Goal: Task Accomplishment & Management: Manage account settings

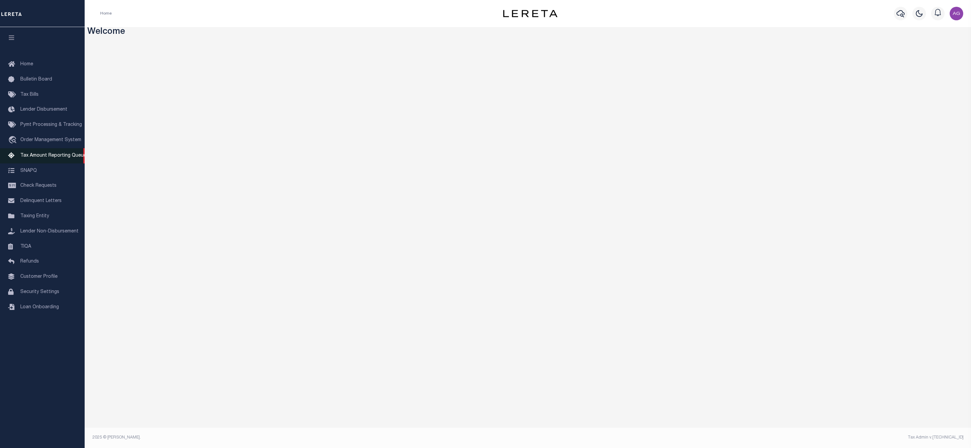
click at [47, 154] on span "Tax Amount Reporting Queue" at bounding box center [53, 155] width 66 height 5
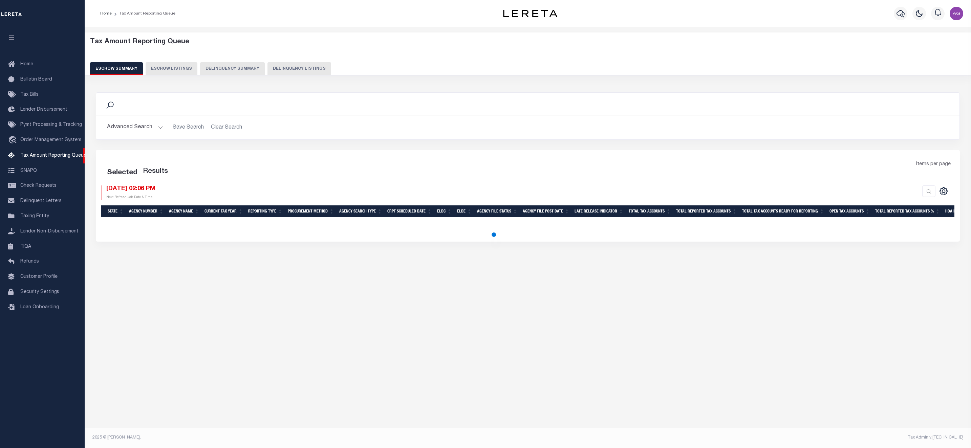
click at [225, 69] on button "Delinquency Summary" at bounding box center [232, 68] width 65 height 13
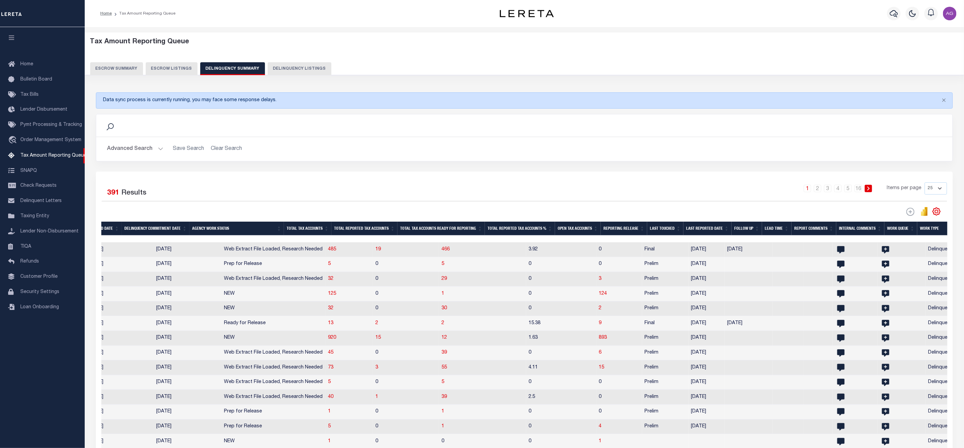
scroll to position [0, 550]
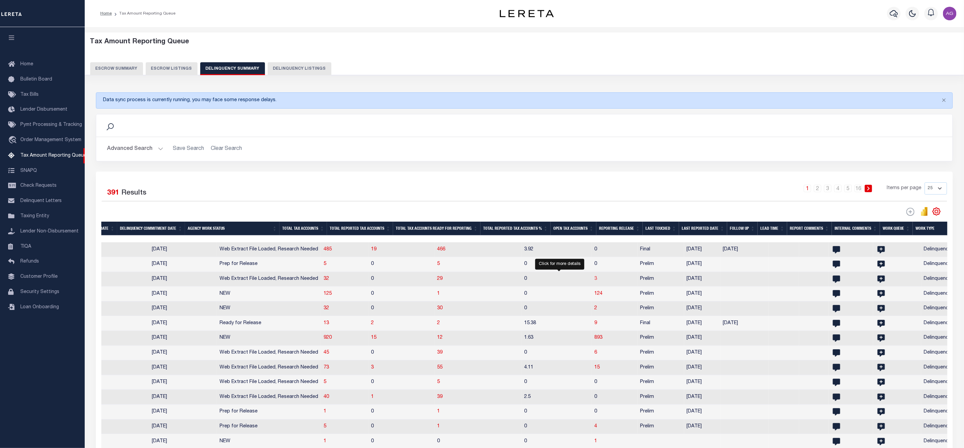
click at [594, 280] on span "3" at bounding box center [595, 279] width 3 height 5
select select "100"
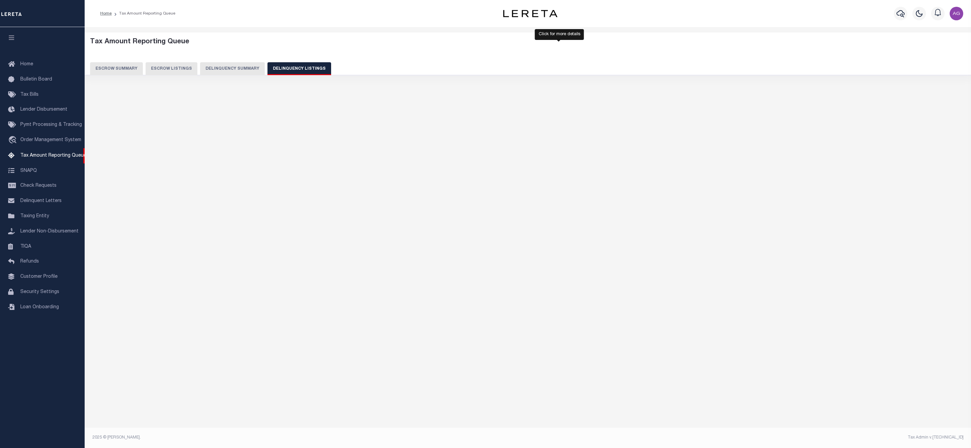
select select "100"
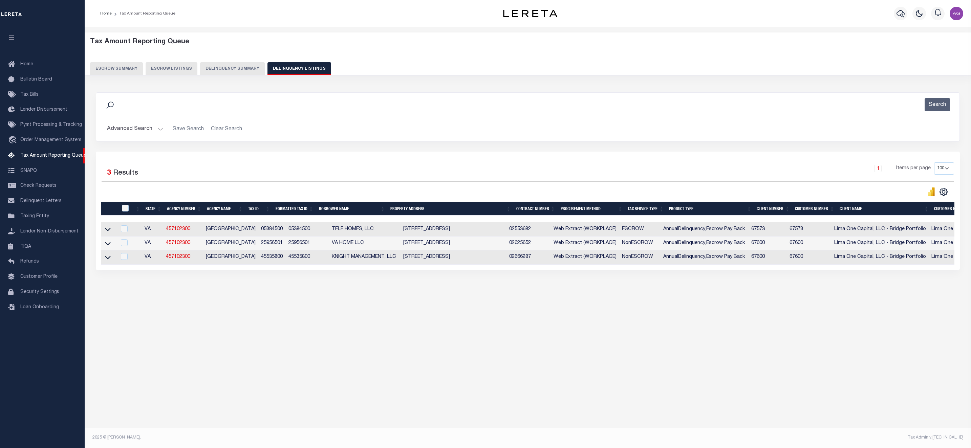
click at [107, 261] on icon at bounding box center [108, 257] width 6 height 7
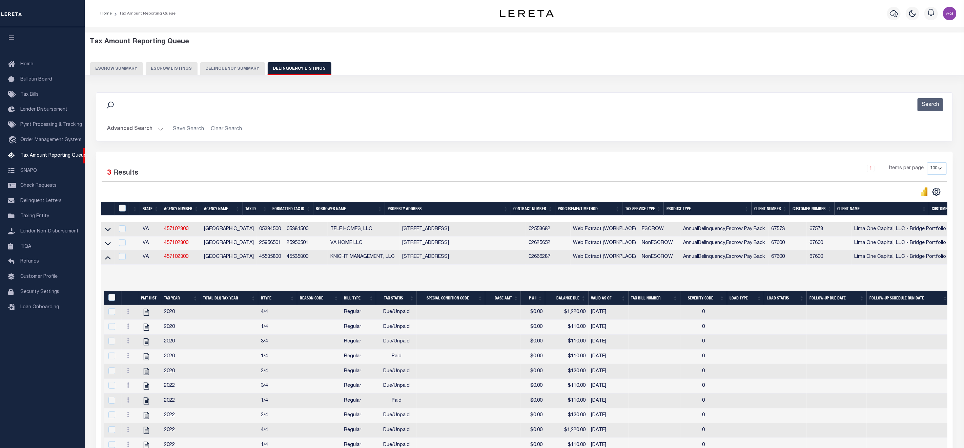
click at [108, 265] on td at bounding box center [107, 258] width 13 height 14
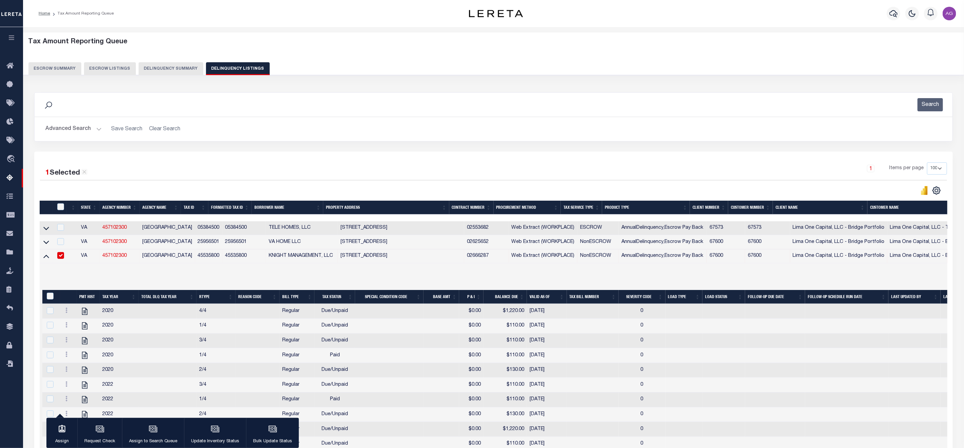
click at [58, 262] on td at bounding box center [60, 257] width 14 height 14
checkbox input "false"
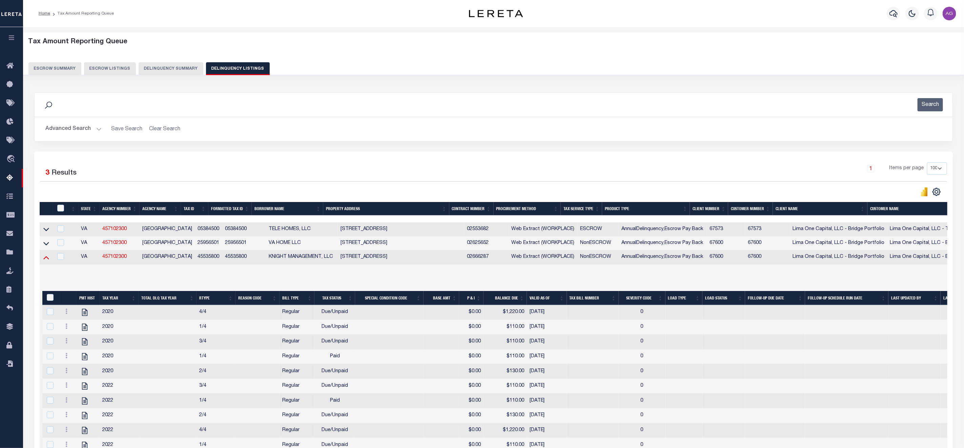
click at [44, 258] on icon at bounding box center [46, 257] width 6 height 7
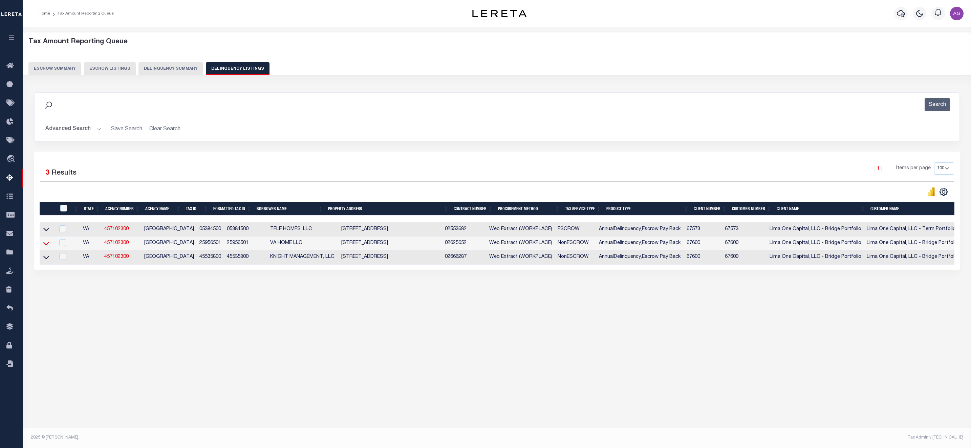
click at [46, 247] on icon at bounding box center [46, 243] width 6 height 7
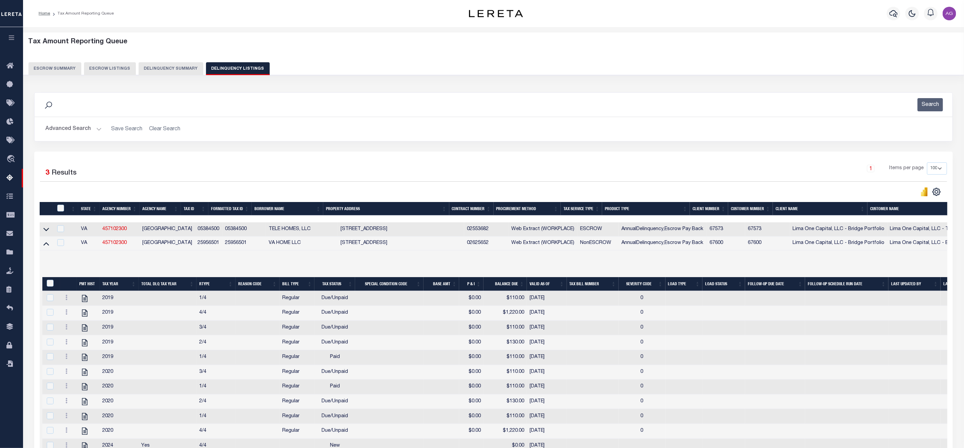
click at [46, 247] on icon at bounding box center [46, 243] width 6 height 7
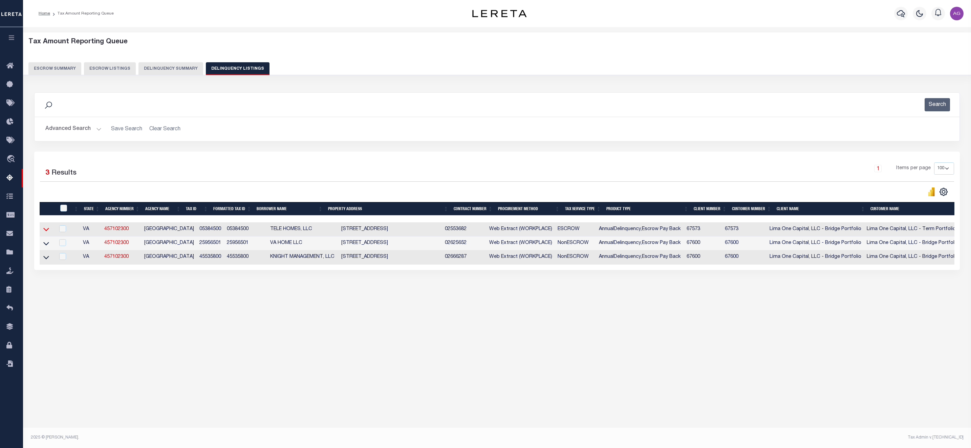
click at [47, 233] on icon at bounding box center [46, 229] width 6 height 7
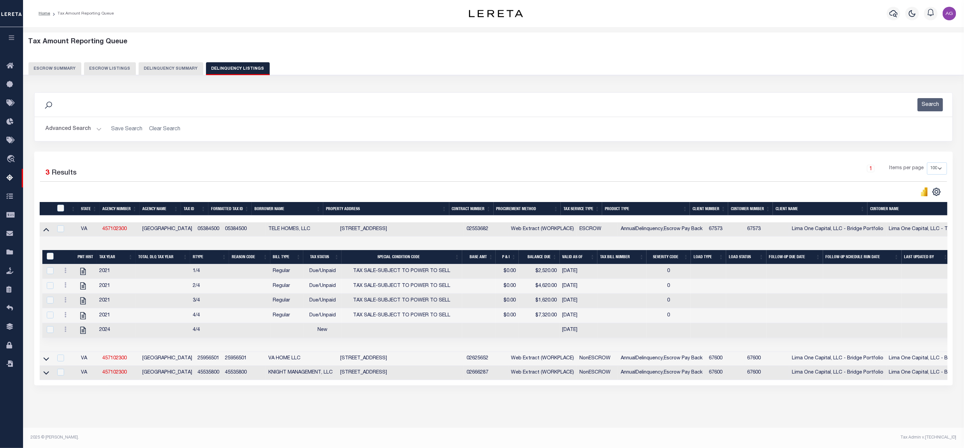
click at [47, 233] on icon at bounding box center [46, 229] width 6 height 7
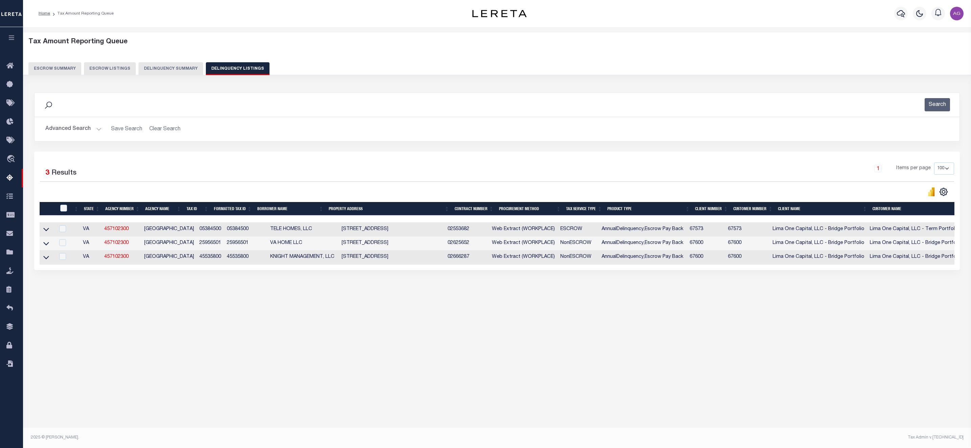
click at [164, 68] on button "Delinquency Summary" at bounding box center [171, 68] width 65 height 13
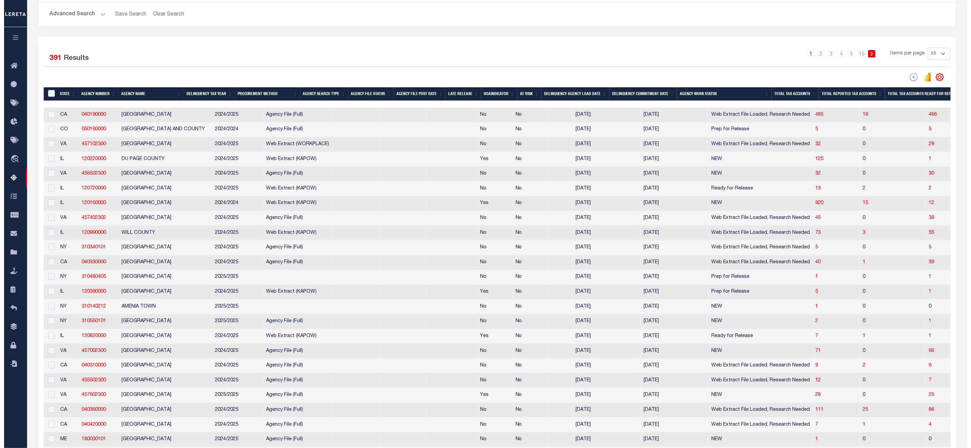
scroll to position [0, 0]
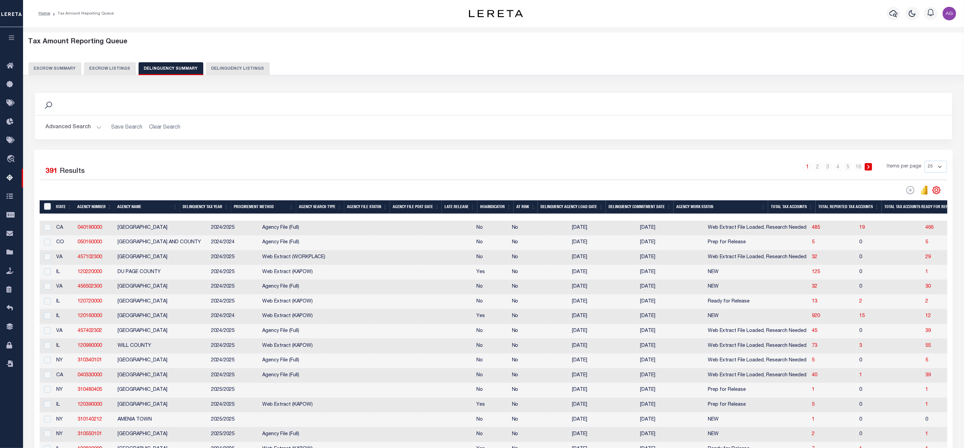
click at [89, 126] on button "Advanced Search" at bounding box center [73, 127] width 56 height 13
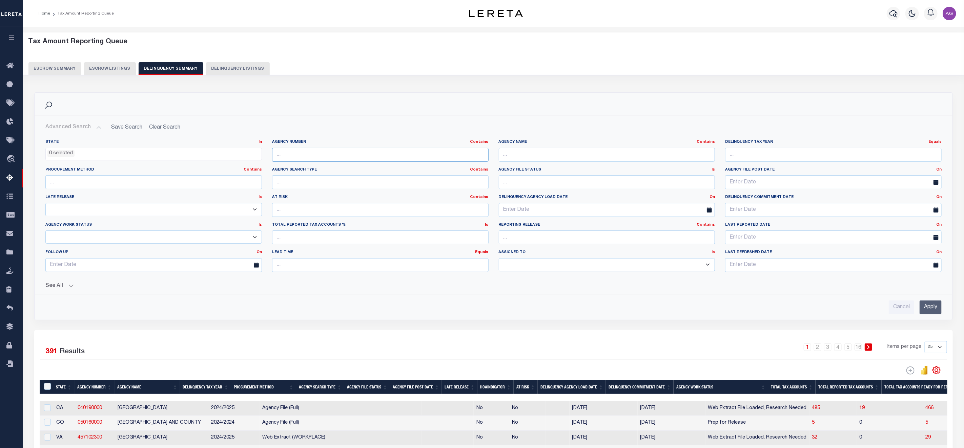
click at [317, 156] on input "text" at bounding box center [380, 155] width 216 height 14
paste input "120810000"
type input "120810000"
click at [928, 315] on input "Apply" at bounding box center [930, 308] width 22 height 14
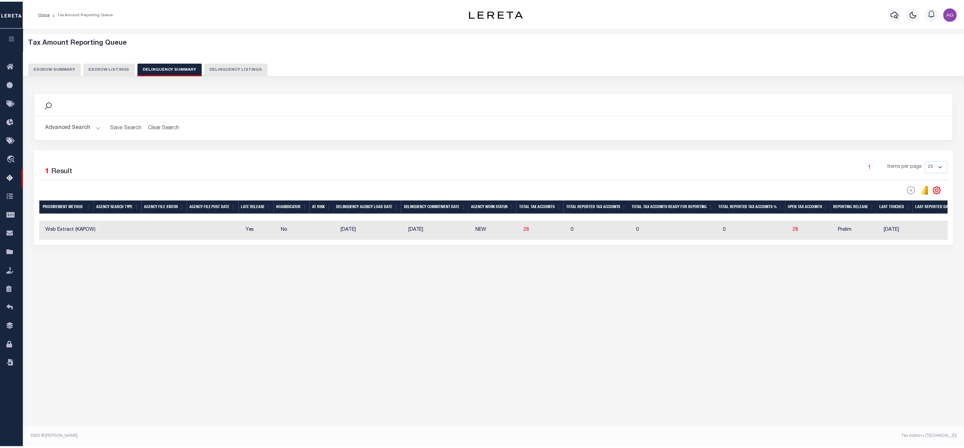
scroll to position [0, 179]
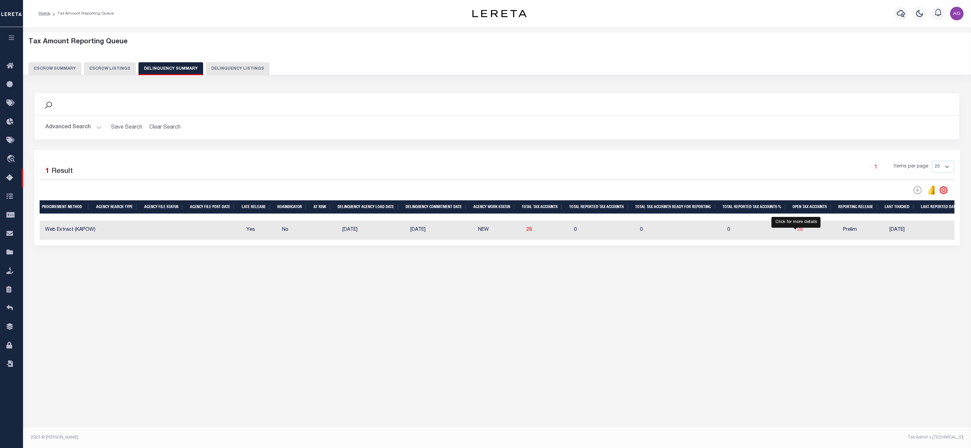
click at [798, 232] on span "28" at bounding box center [800, 230] width 5 height 5
select select "100"
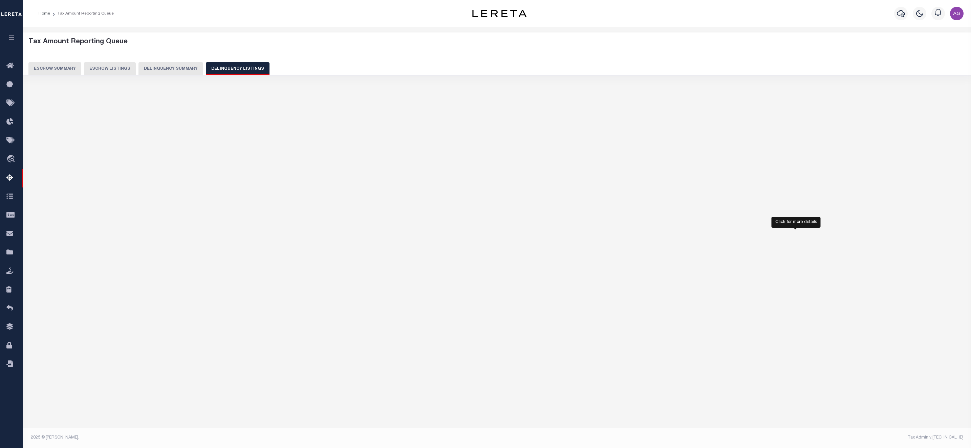
select select "100"
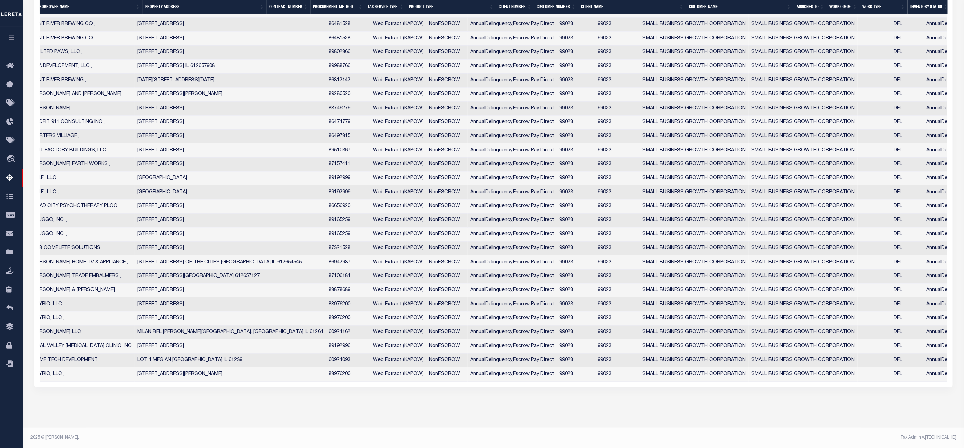
scroll to position [0, 0]
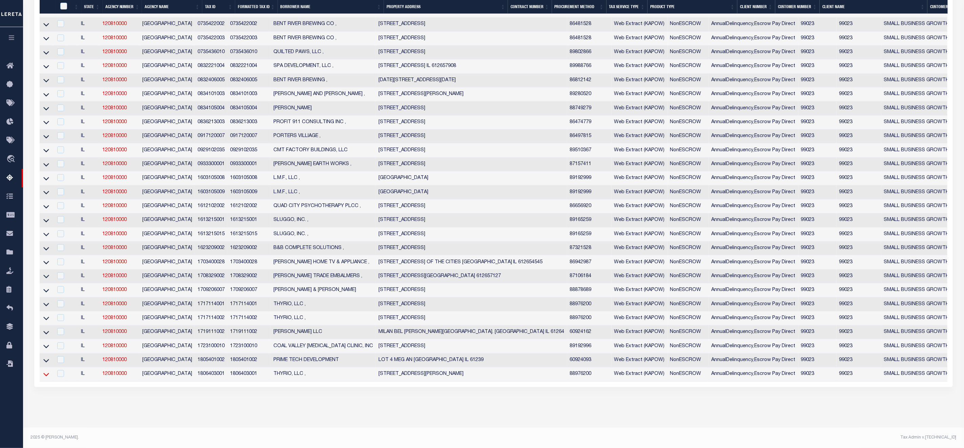
click at [47, 371] on icon at bounding box center [46, 374] width 6 height 7
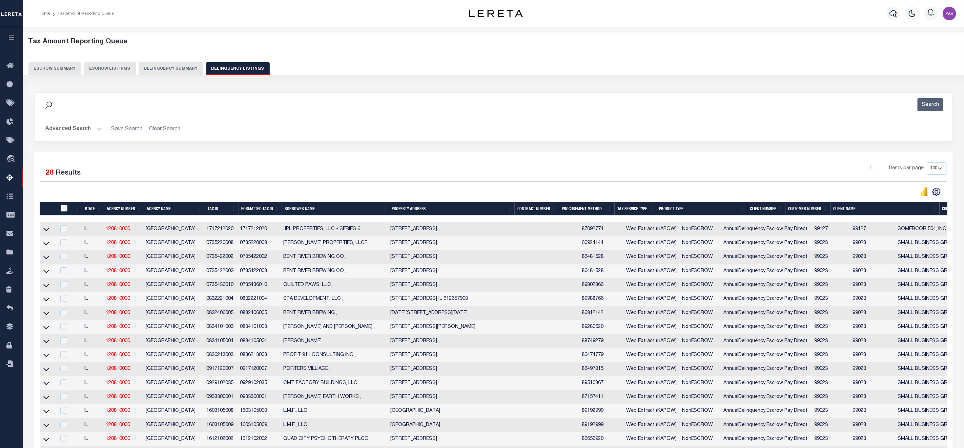
click at [183, 66] on button "Delinquency Summary" at bounding box center [171, 68] width 65 height 13
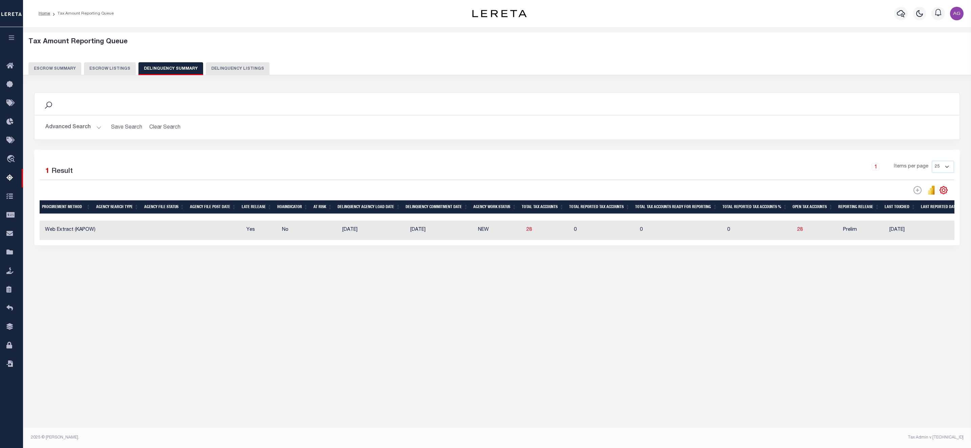
click at [82, 128] on button "Advanced Search" at bounding box center [73, 127] width 56 height 13
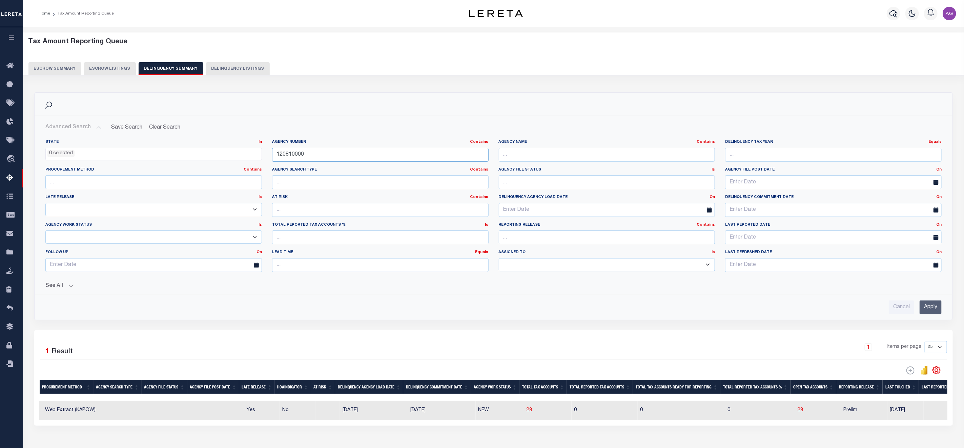
click at [310, 156] on input "120810000" at bounding box center [380, 155] width 216 height 14
click at [62, 288] on button "See All" at bounding box center [493, 286] width 896 height 6
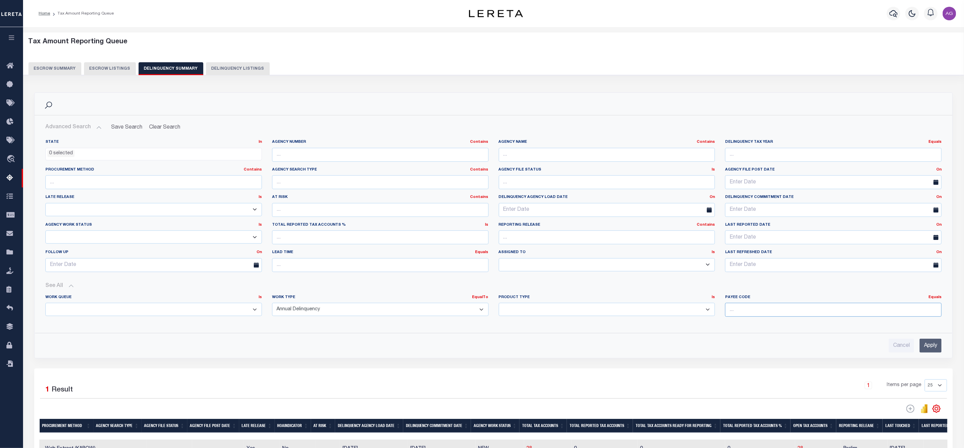
paste input "3401105007"
click at [756, 313] on input "number" at bounding box center [833, 310] width 216 height 14
type input "3401105007"
click at [933, 352] on input "Apply" at bounding box center [930, 346] width 22 height 14
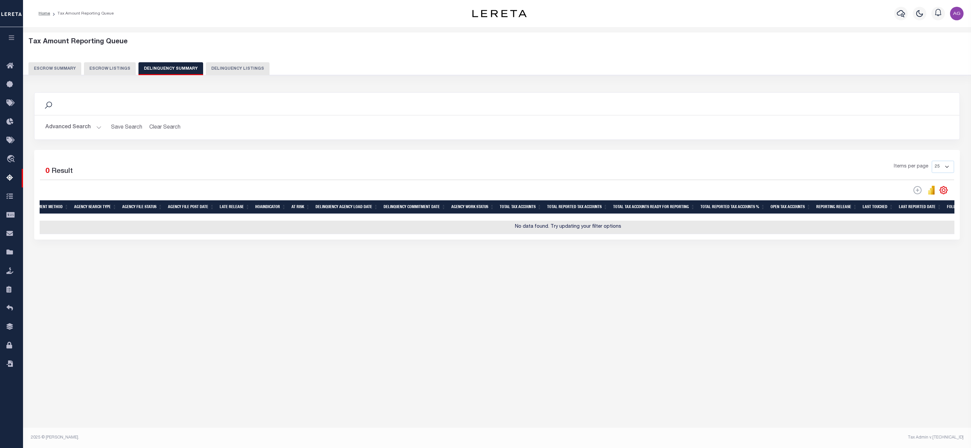
scroll to position [0, 179]
click at [81, 129] on button "Advanced Search" at bounding box center [73, 127] width 56 height 13
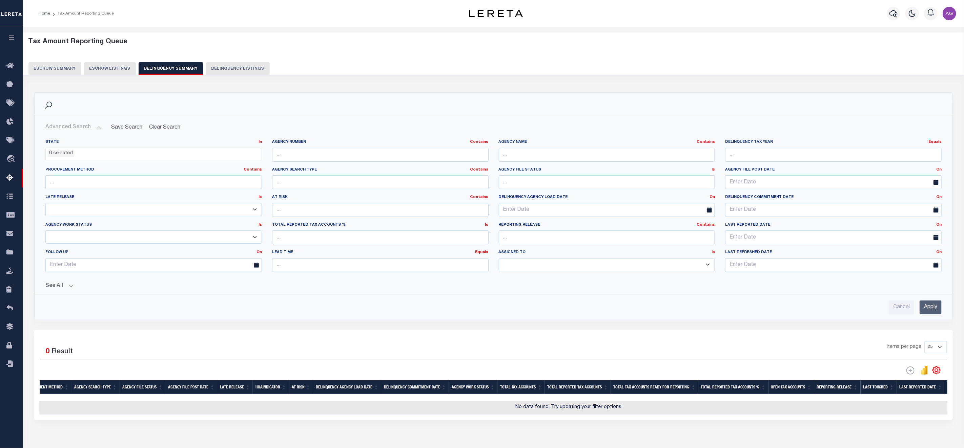
click at [68, 288] on button "See All" at bounding box center [493, 286] width 896 height 6
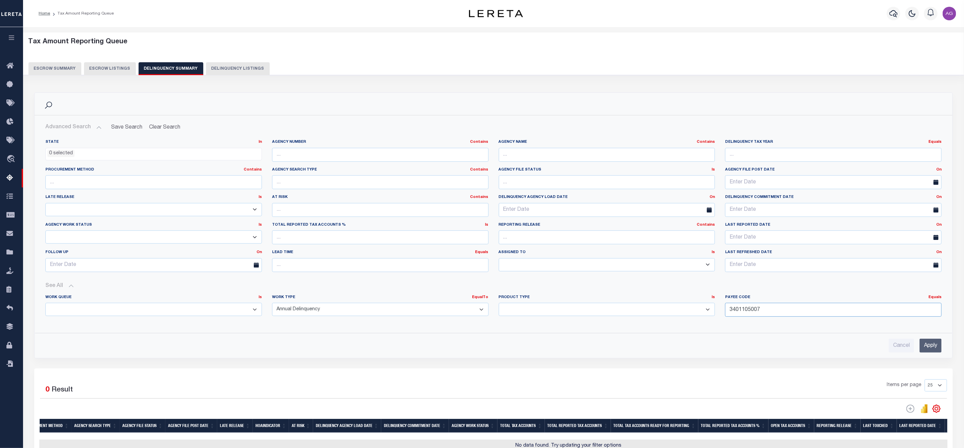
click at [792, 314] on input "3401105007" at bounding box center [833, 310] width 216 height 14
click at [314, 154] on input "text" at bounding box center [380, 155] width 216 height 14
paste input "120810000"
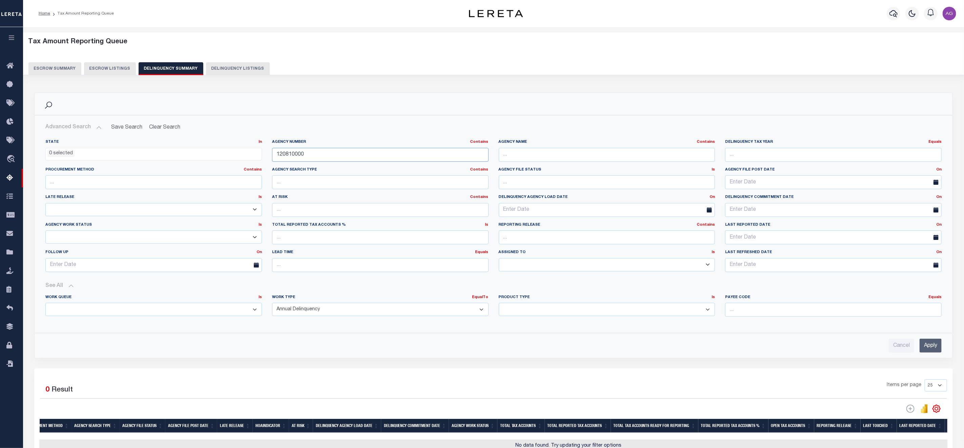
type input "120810000"
click at [935, 353] on input "Apply" at bounding box center [930, 346] width 22 height 14
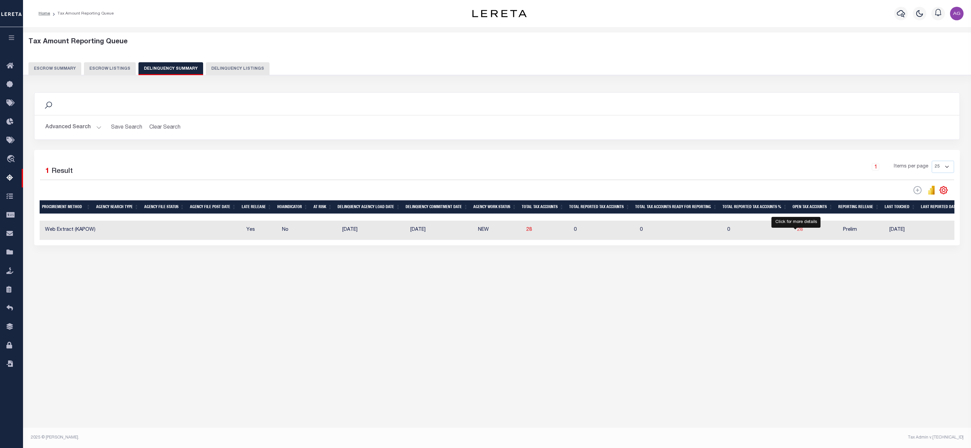
click at [798, 232] on span "28" at bounding box center [800, 230] width 5 height 5
select select "100"
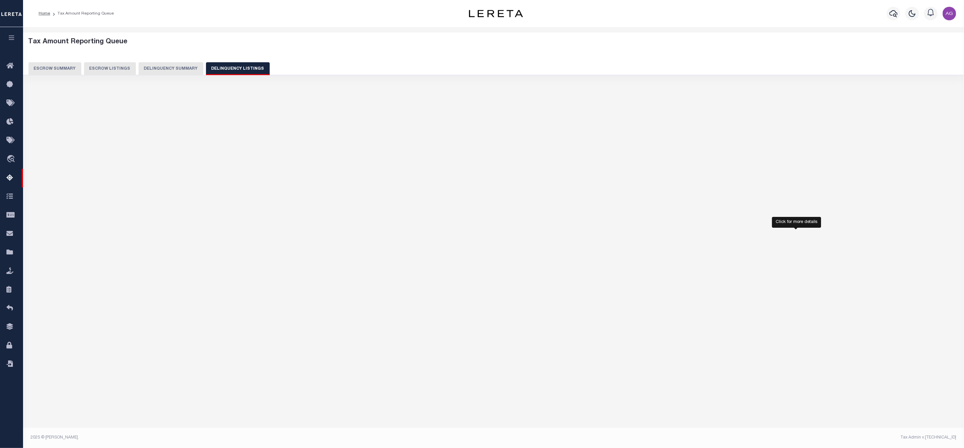
select select "100"
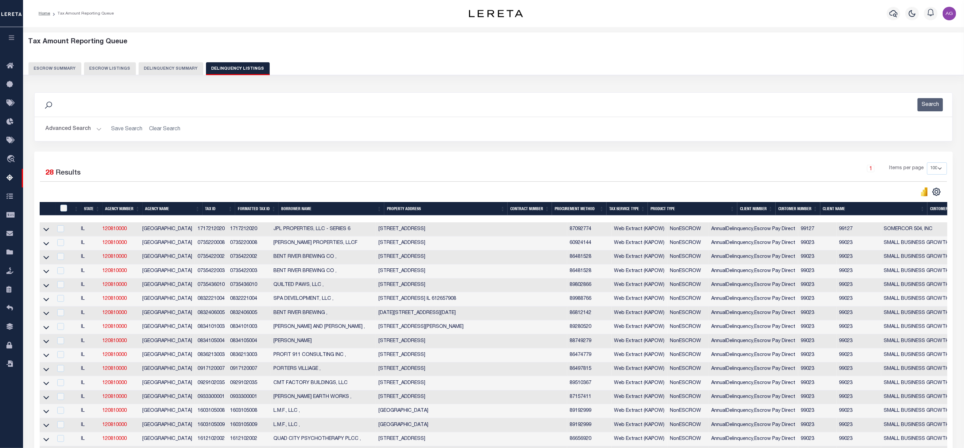
scroll to position [240, 0]
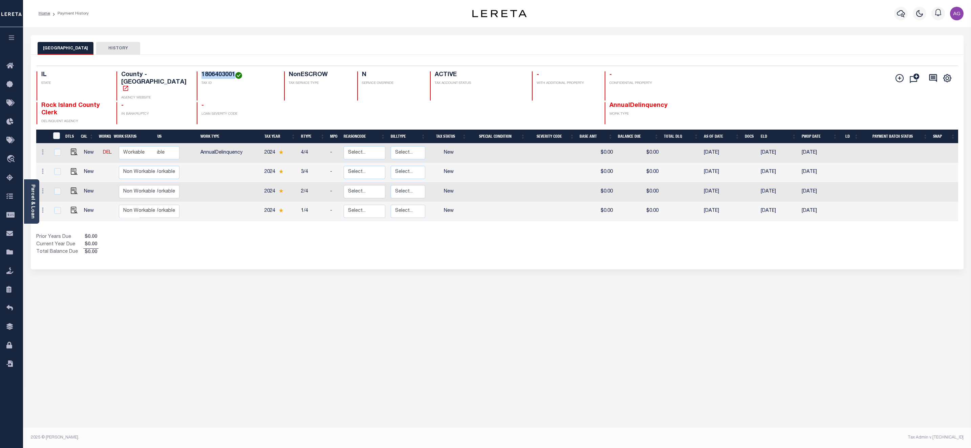
drag, startPoint x: 189, startPoint y: 75, endPoint x: 222, endPoint y: 75, distance: 32.5
click at [222, 75] on h4 "1806403001" at bounding box center [239, 74] width 75 height 7
copy h4 "1806403001"
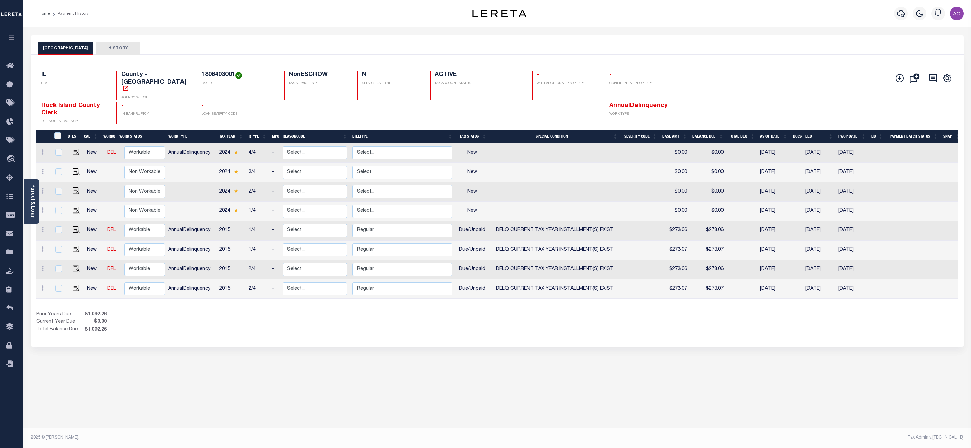
click at [379, 337] on div "ROCK ISLAND COUNTY HISTORY Selected 8 Results" at bounding box center [497, 226] width 943 height 382
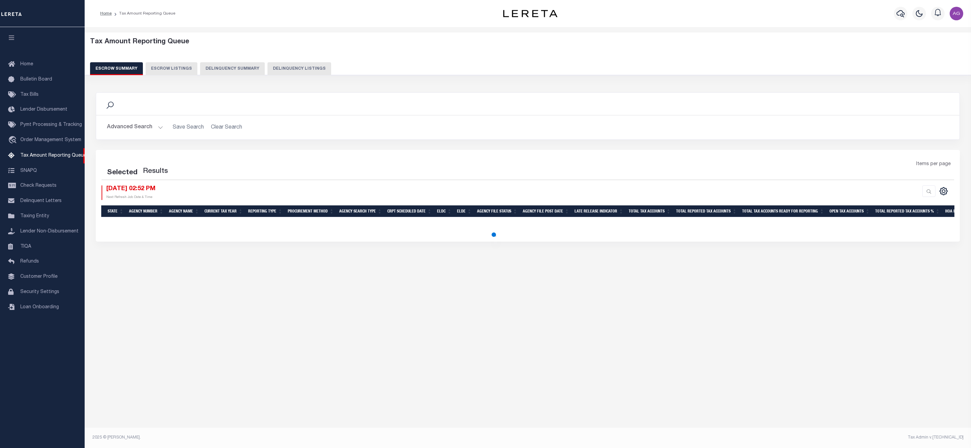
click at [240, 68] on button "Delinquency Summary" at bounding box center [232, 68] width 65 height 13
select select
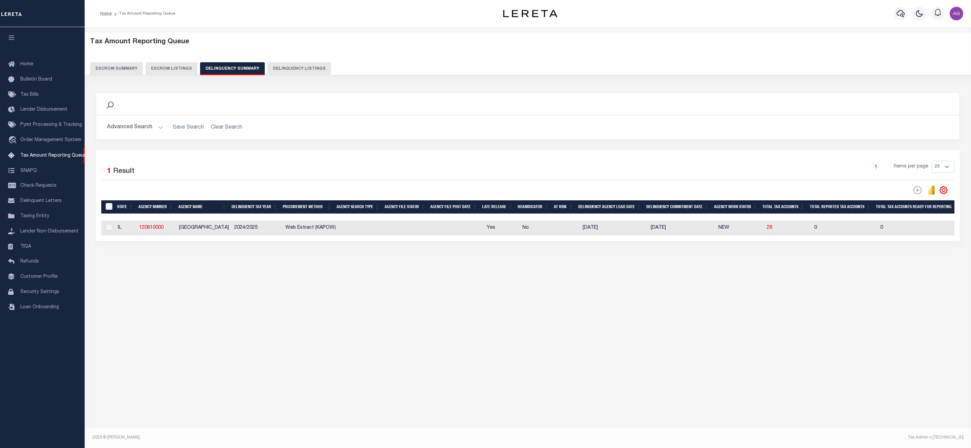
click at [128, 137] on div "Advanced Search Save Search Clear Search SummaryGridWrapper_dynamictable_____De…" at bounding box center [528, 128] width 864 height 24
click at [129, 128] on button "Advanced Search" at bounding box center [135, 127] width 56 height 13
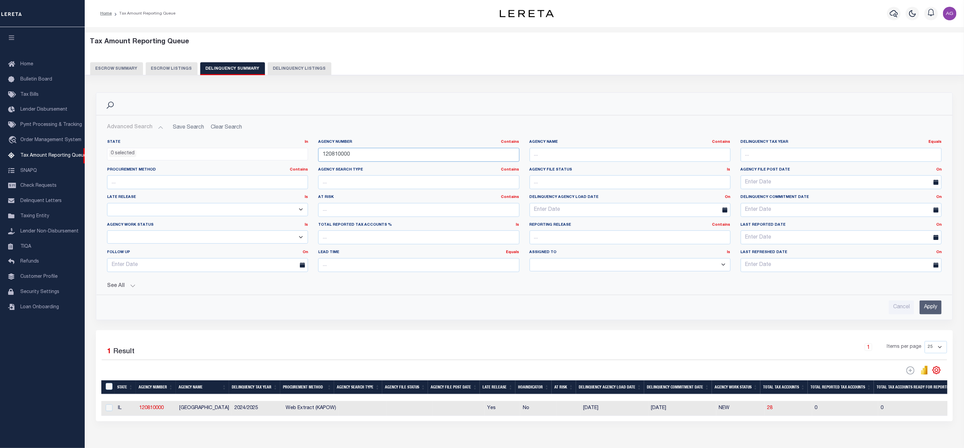
click at [364, 160] on input "120810000" at bounding box center [418, 155] width 201 height 14
click at [559, 152] on input "text" at bounding box center [629, 155] width 201 height 14
type input "mesa county"
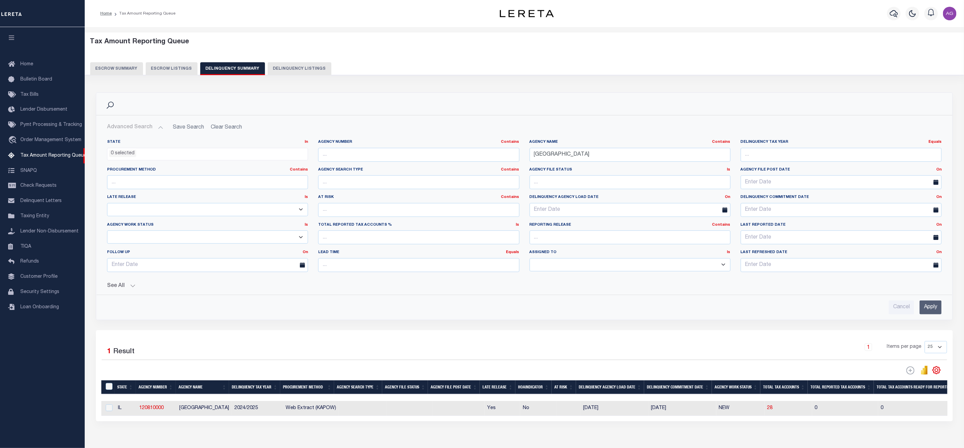
click at [927, 308] on input "Apply" at bounding box center [930, 308] width 22 height 14
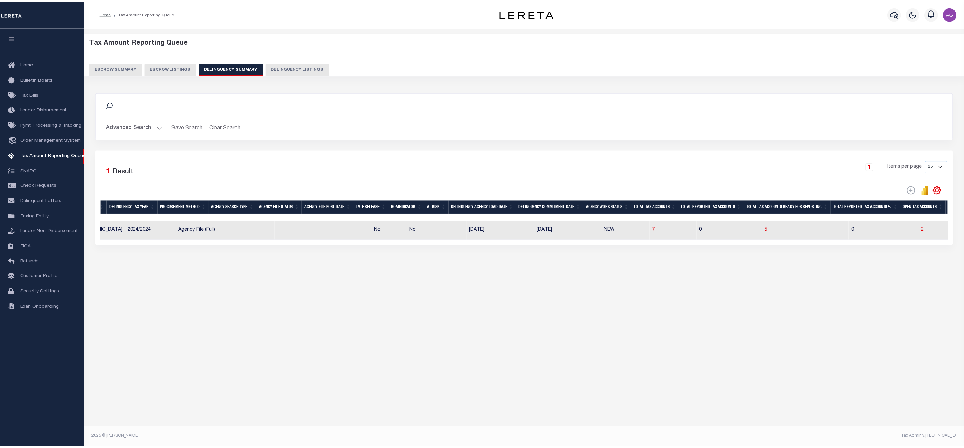
scroll to position [0, 106]
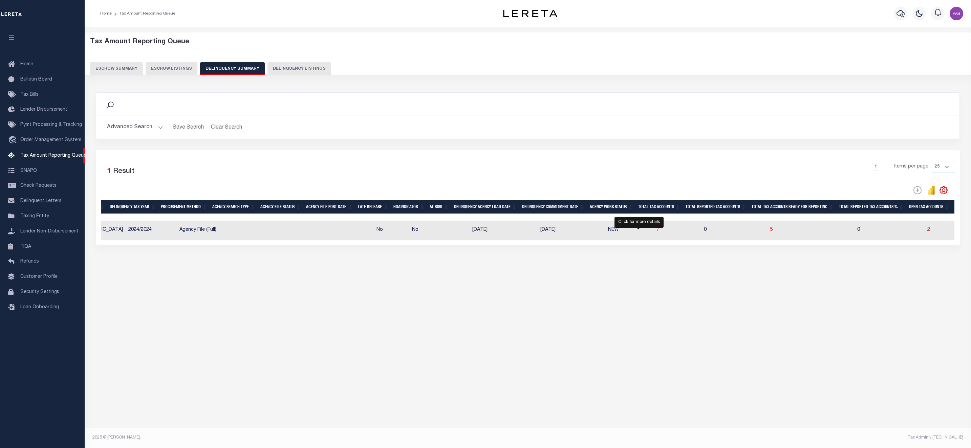
click at [657, 232] on span "7" at bounding box center [658, 230] width 3 height 5
select select "100"
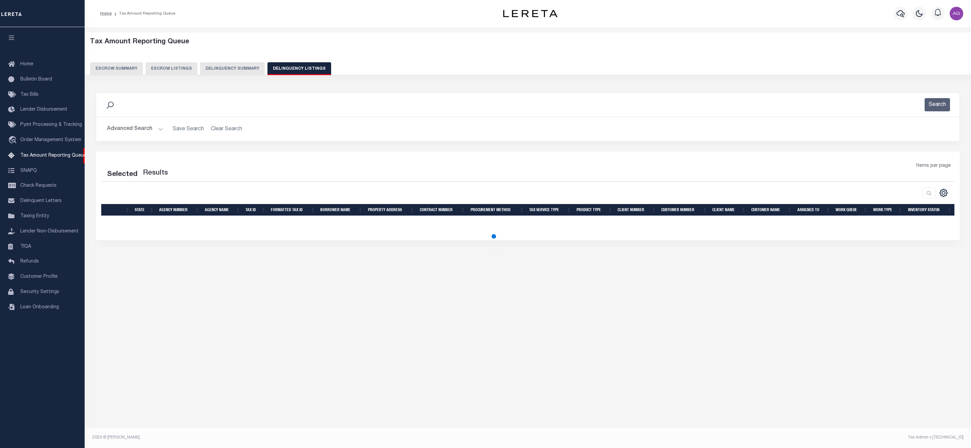
select select "100"
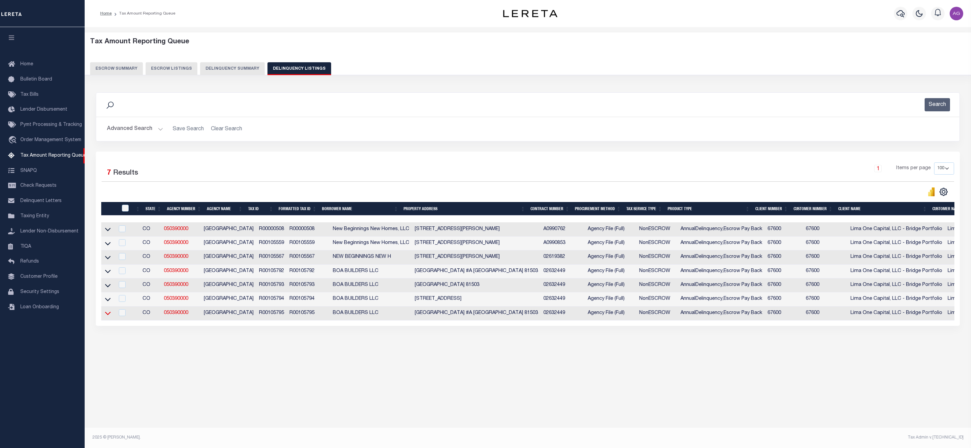
click at [105, 317] on icon at bounding box center [108, 313] width 6 height 7
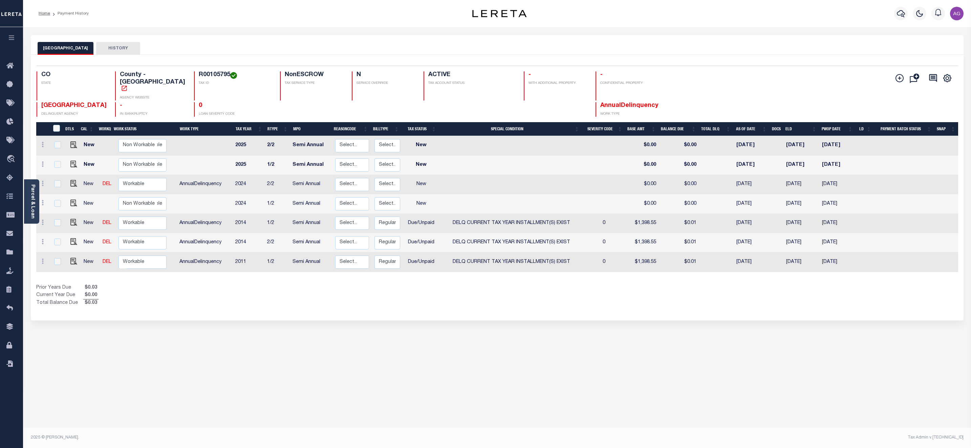
click at [457, 310] on div "MESA COUNTY HISTORY Selected 7 Results" at bounding box center [497, 226] width 943 height 382
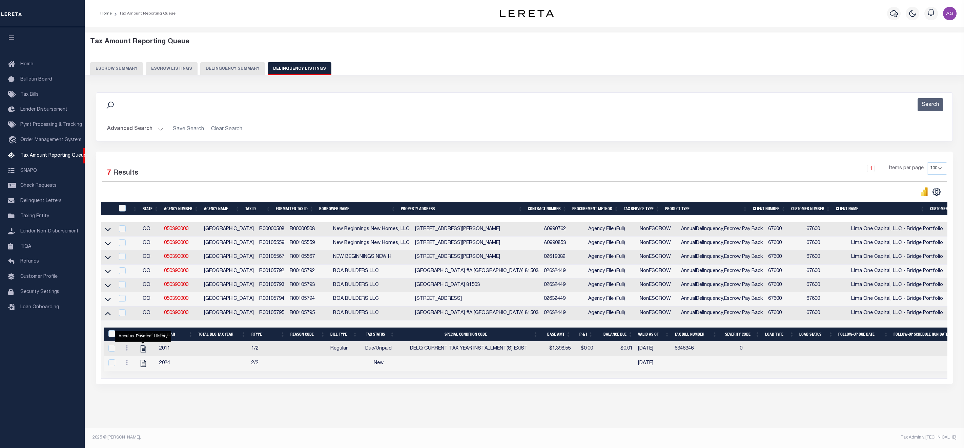
select select "100"
click at [110, 303] on icon at bounding box center [108, 299] width 6 height 7
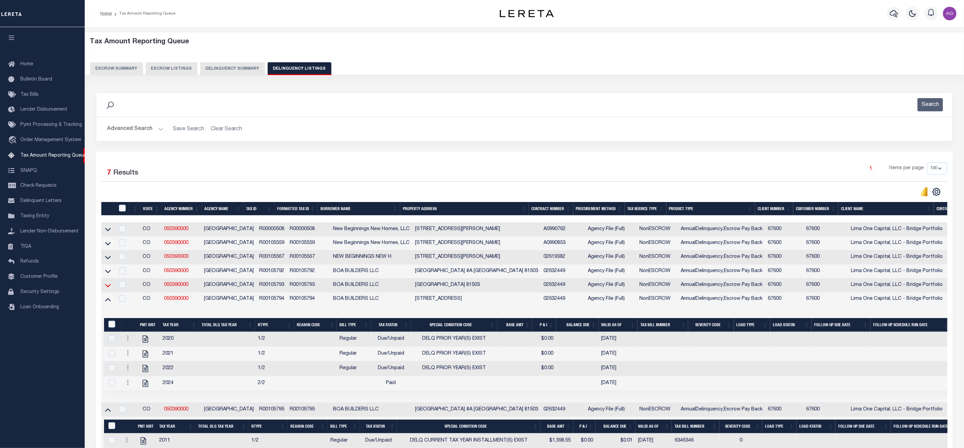
click at [106, 286] on icon at bounding box center [108, 285] width 6 height 7
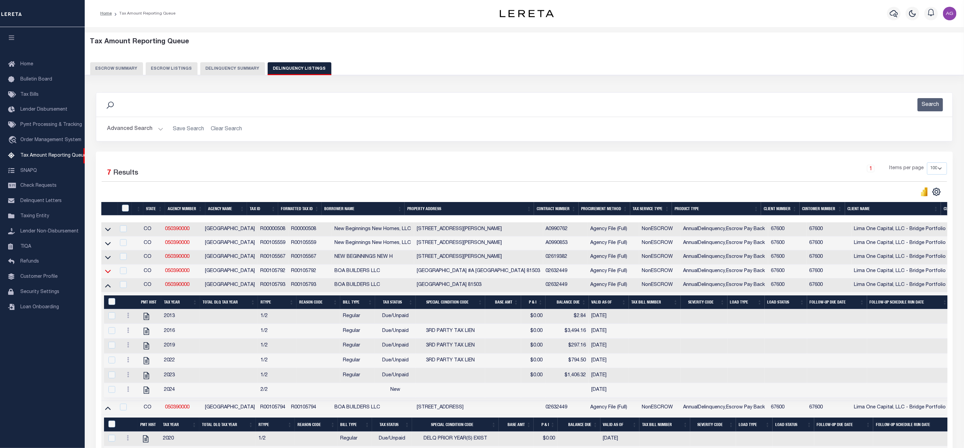
click at [109, 271] on icon at bounding box center [108, 271] width 6 height 7
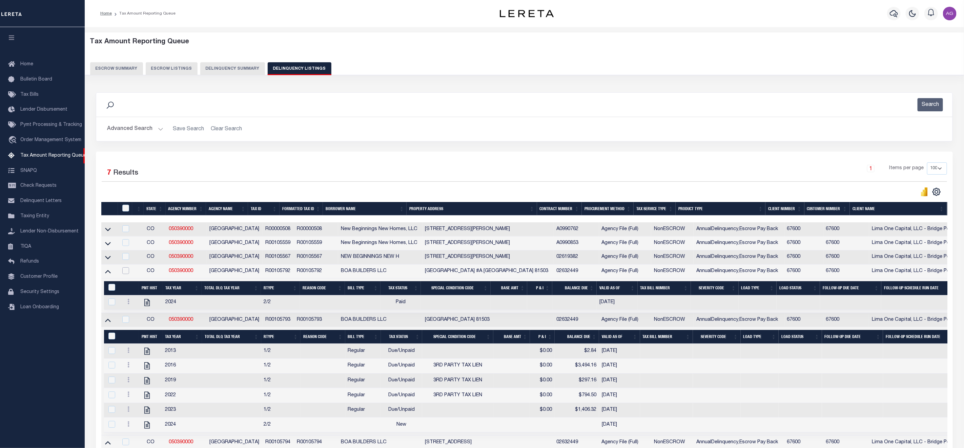
click at [125, 274] on input "checkbox" at bounding box center [125, 271] width 7 height 7
checkbox input "true"
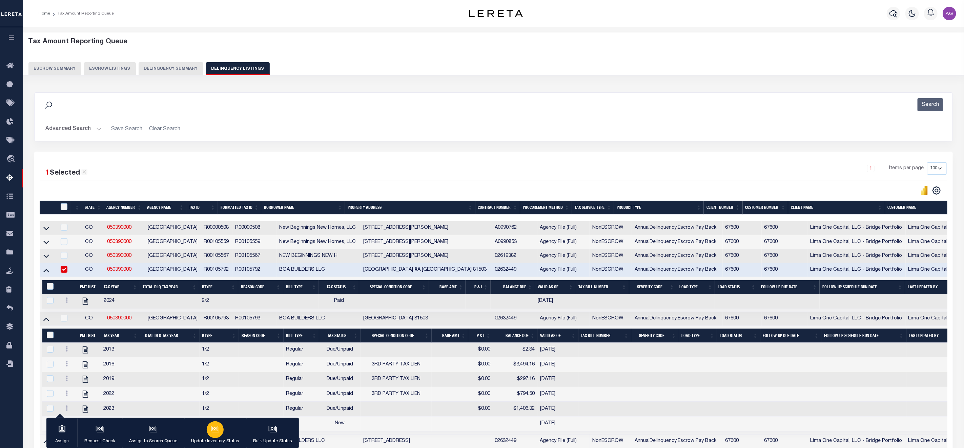
click at [212, 428] on icon "button" at bounding box center [215, 429] width 9 height 9
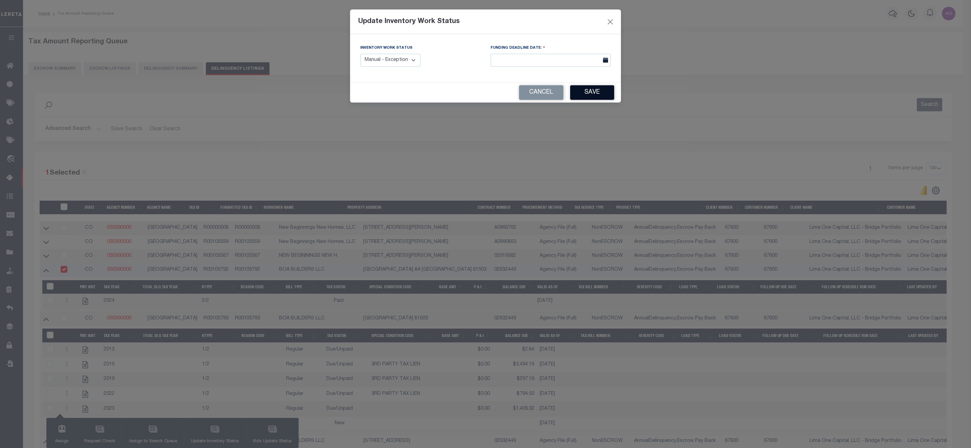
click at [592, 91] on button "Save" at bounding box center [592, 92] width 44 height 15
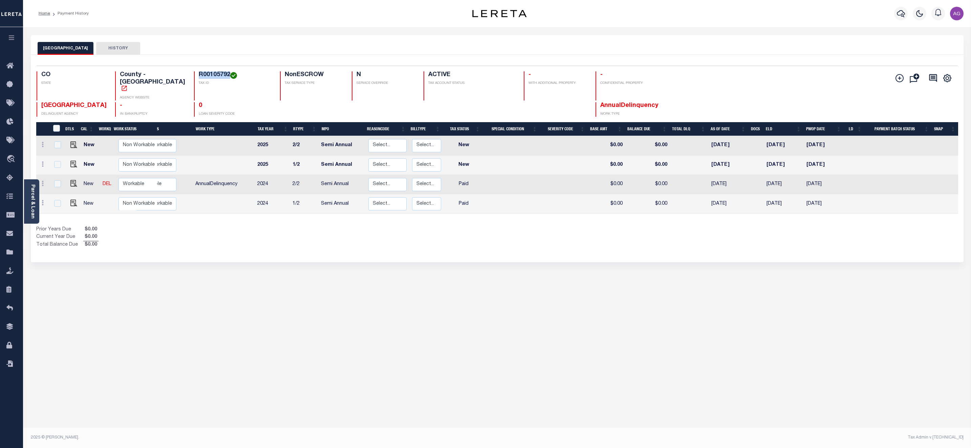
copy h4 "R00105792"
drag, startPoint x: 183, startPoint y: 74, endPoint x: 214, endPoint y: 70, distance: 31.6
click at [214, 70] on div "Selected 4 Results 1 Items per page 25 50 100 CO STATE County - CO AGENCY WEBSI…" at bounding box center [497, 91] width 933 height 51
